Goal: Information Seeking & Learning: Check status

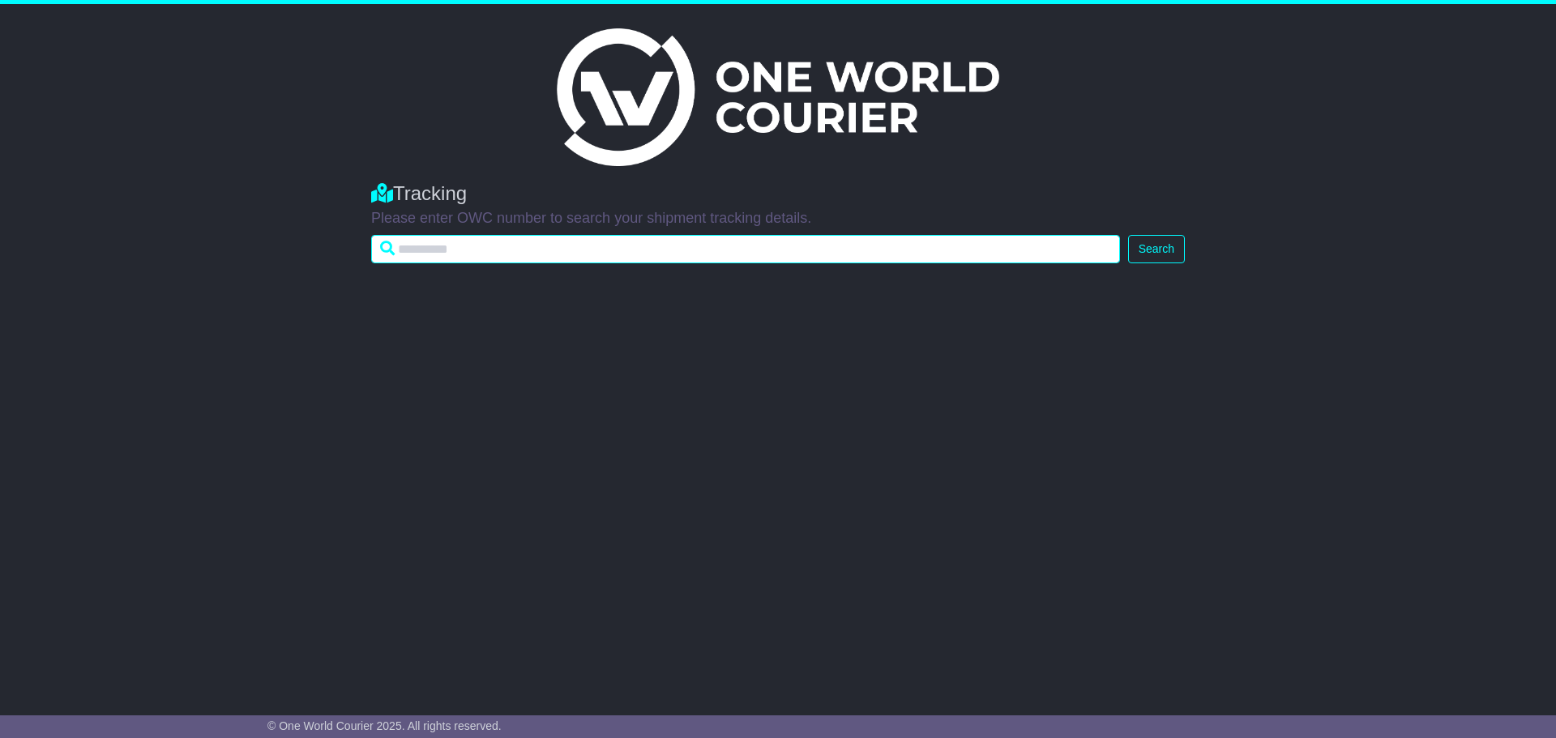
paste input "**********"
type input "**********"
click at [1128, 235] on button "Search" at bounding box center [1156, 249] width 57 height 28
